Goal: Complete application form

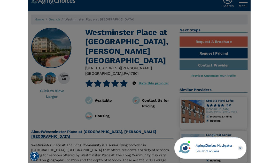
scroll to position [2, 0]
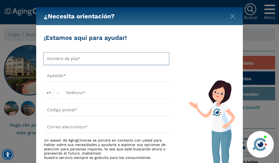
click at [94, 62] on input "text" at bounding box center [106, 59] width 125 height 12
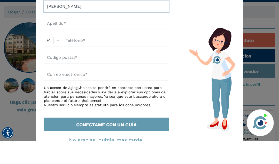
scroll to position [32, 0]
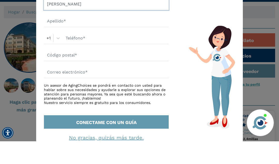
type input "[PERSON_NAME]"
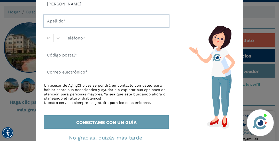
click at [82, 38] on input "text" at bounding box center [106, 44] width 125 height 12
type input "[PERSON_NAME]"
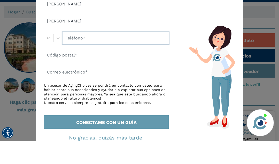
click at [85, 55] on input "text" at bounding box center [116, 61] width 106 height 12
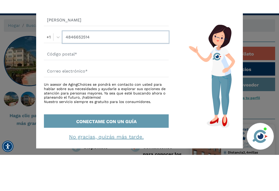
scroll to position [46, 0]
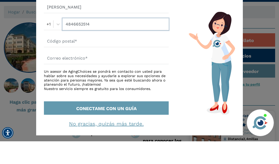
type input "4846652514"
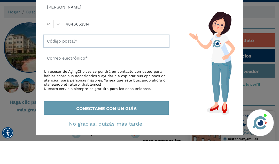
click at [94, 58] on input "text" at bounding box center [106, 64] width 125 height 12
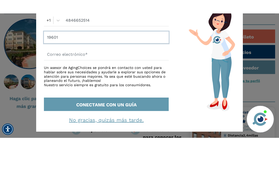
scroll to position [19, 0]
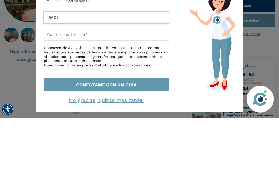
type input "19601"
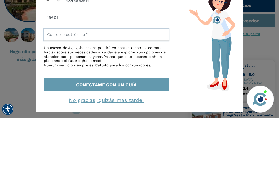
click at [85, 102] on input "text" at bounding box center [106, 108] width 125 height 12
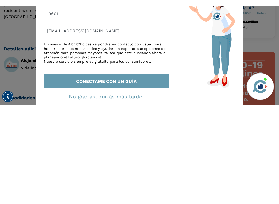
scroll to position [6, 0]
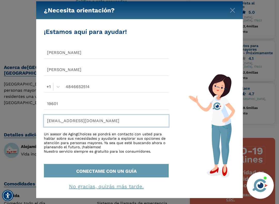
type input "[EMAIL_ADDRESS][DOMAIN_NAME]"
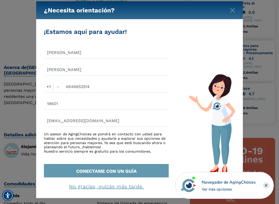
click at [106, 162] on font "No gracias, quizás más tarde." at bounding box center [106, 186] width 75 height 6
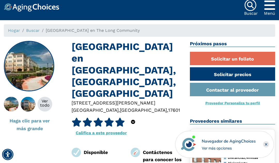
scroll to position [0, 0]
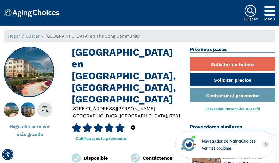
click at [45, 109] on font "todo" at bounding box center [45, 110] width 10 height 5
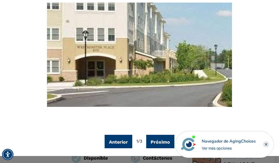
scroll to position [55, 0]
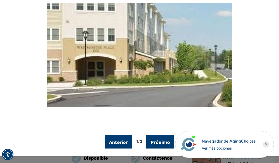
click at [165, 139] on font "Próximo" at bounding box center [160, 141] width 19 height 5
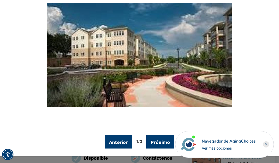
click at [165, 140] on font "Próximo" at bounding box center [160, 141] width 19 height 5
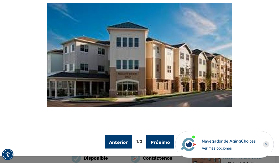
click at [165, 141] on font "Próximo" at bounding box center [160, 141] width 19 height 5
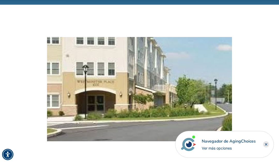
scroll to position [20, 0]
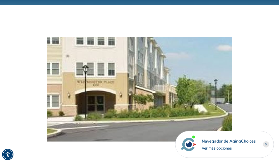
click at [264, 142] on icon "Cerca" at bounding box center [266, 144] width 6 height 6
